Goal: Task Accomplishment & Management: Use online tool/utility

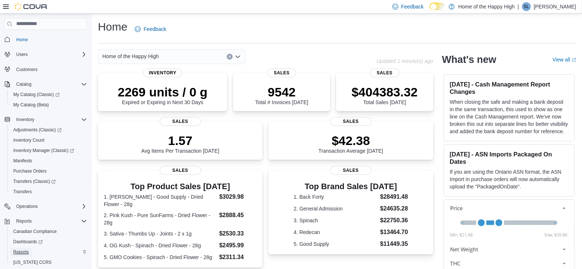
click at [14, 248] on span "Reports" at bounding box center [20, 252] width 15 height 9
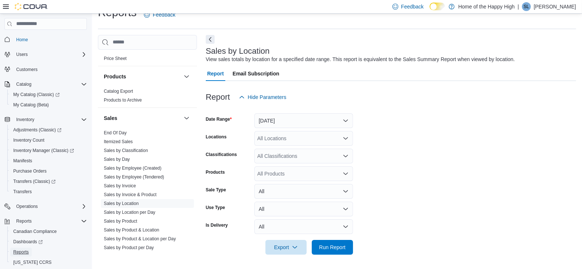
scroll to position [421, 0]
click at [132, 183] on link "Sales by Invoice" at bounding box center [120, 183] width 32 height 5
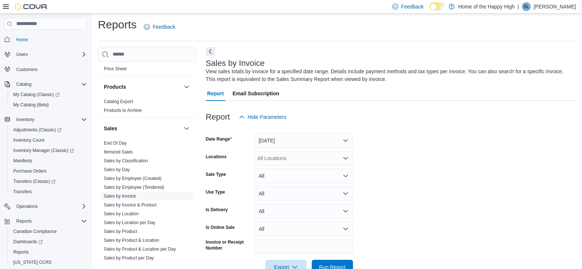
scroll to position [22, 0]
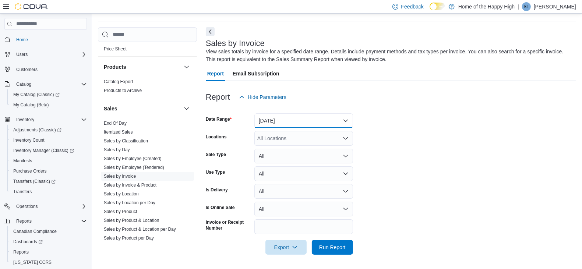
click at [296, 121] on button "[DATE]" at bounding box center [303, 120] width 99 height 15
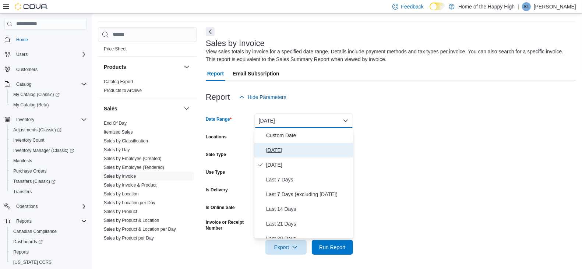
click at [289, 151] on span "[DATE]" at bounding box center [308, 150] width 84 height 9
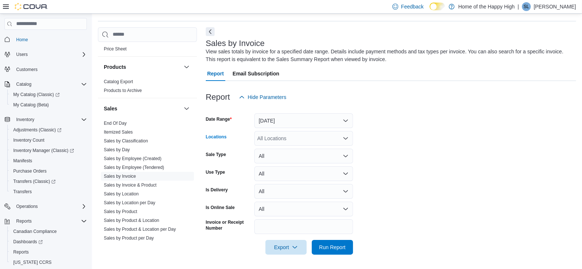
click at [283, 141] on div "All Locations" at bounding box center [303, 138] width 99 height 15
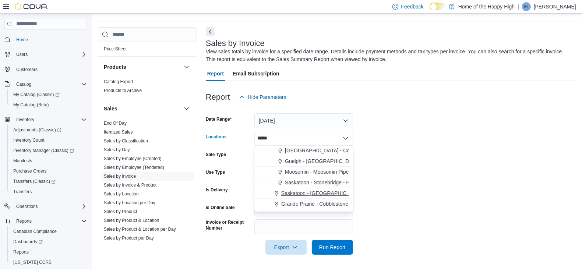
type input "*****"
click at [326, 188] on button "Saskatoon - [GEOGRAPHIC_DATA] - Prairie Records" at bounding box center [303, 193] width 99 height 11
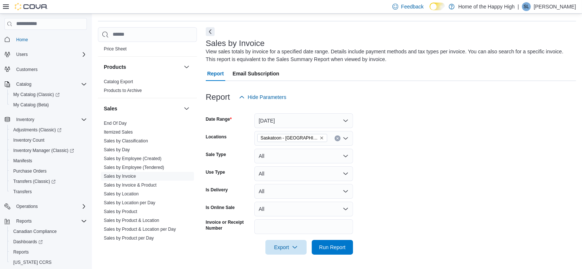
click at [430, 167] on form "Date Range [DATE] Locations [GEOGRAPHIC_DATA] - [GEOGRAPHIC_DATA] - Prairie Rec…" at bounding box center [391, 180] width 370 height 150
click at [321, 244] on span "Run Report" at bounding box center [332, 246] width 26 height 7
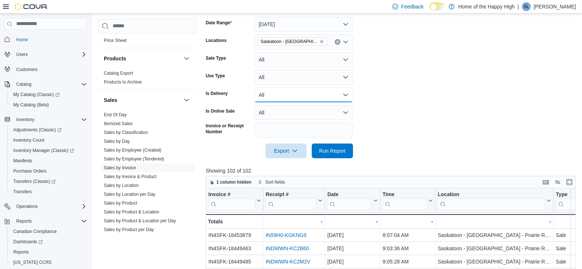
click at [306, 99] on button "All" at bounding box center [303, 95] width 99 height 15
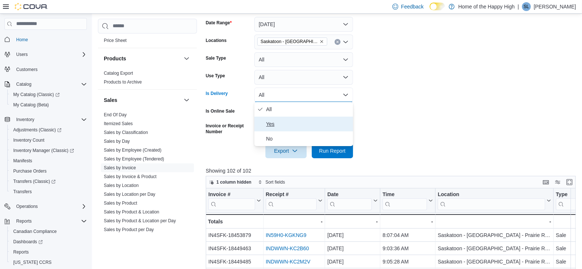
click at [293, 119] on button "Yes" at bounding box center [303, 124] width 99 height 15
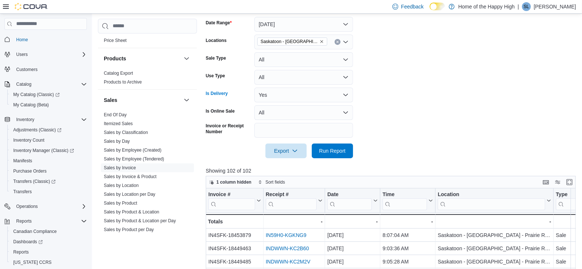
click at [336, 158] on div "Export Run Report" at bounding box center [279, 151] width 147 height 15
click at [335, 154] on span "Run Report" at bounding box center [332, 150] width 32 height 15
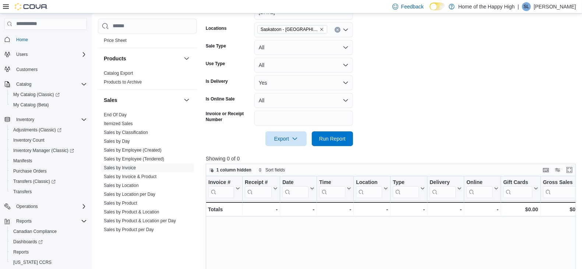
scroll to position [132, 0]
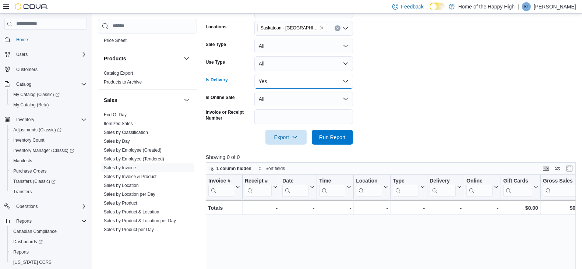
click at [281, 76] on button "Yes" at bounding box center [303, 81] width 99 height 15
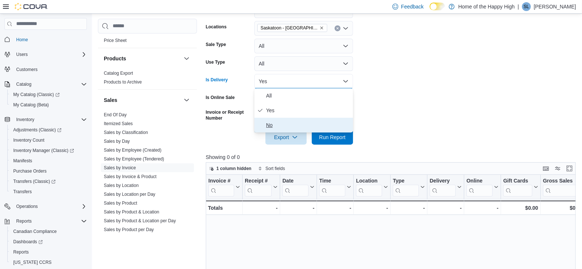
click at [280, 122] on span "No" at bounding box center [308, 125] width 84 height 9
click at [336, 139] on span "Run Report" at bounding box center [332, 136] width 26 height 7
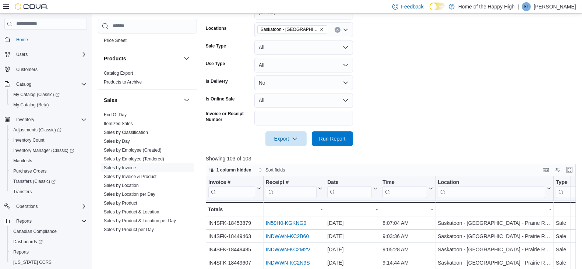
scroll to position [102, 0]
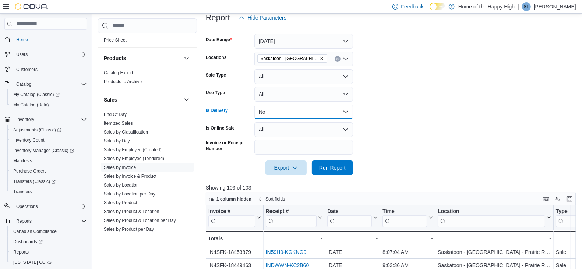
click at [295, 112] on button "No" at bounding box center [303, 112] width 99 height 15
click at [285, 130] on button "All" at bounding box center [303, 129] width 99 height 15
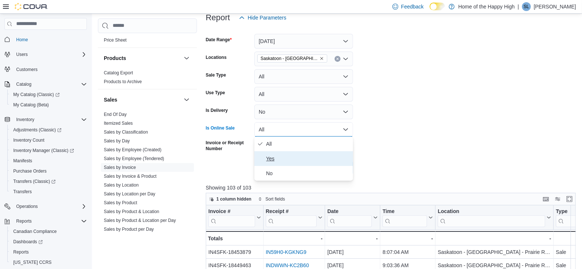
click at [285, 160] on span "Yes" at bounding box center [308, 158] width 84 height 9
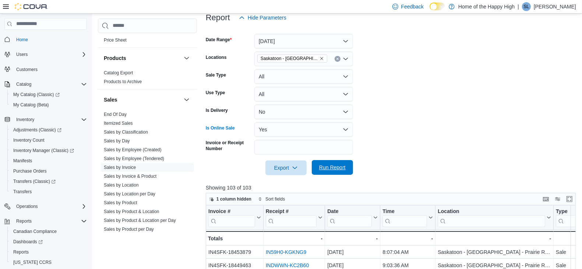
click at [334, 167] on span "Run Report" at bounding box center [332, 167] width 26 height 7
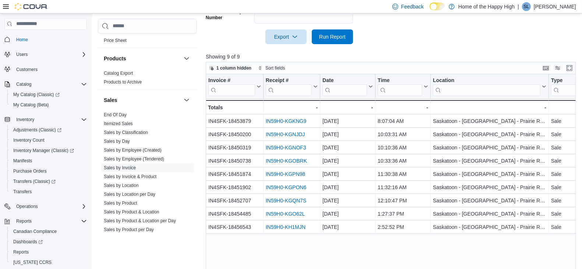
scroll to position [241, 0]
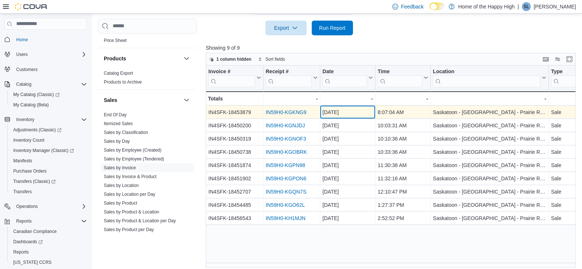
click at [329, 111] on div "[DATE]" at bounding box center [347, 112] width 50 height 9
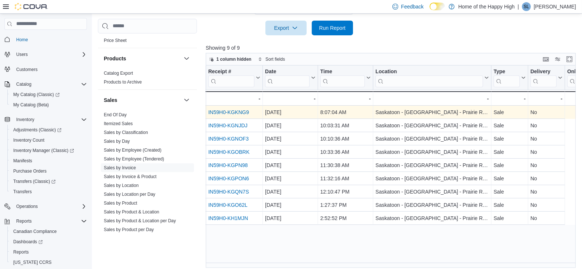
scroll to position [0, 0]
